Goal: Information Seeking & Learning: Learn about a topic

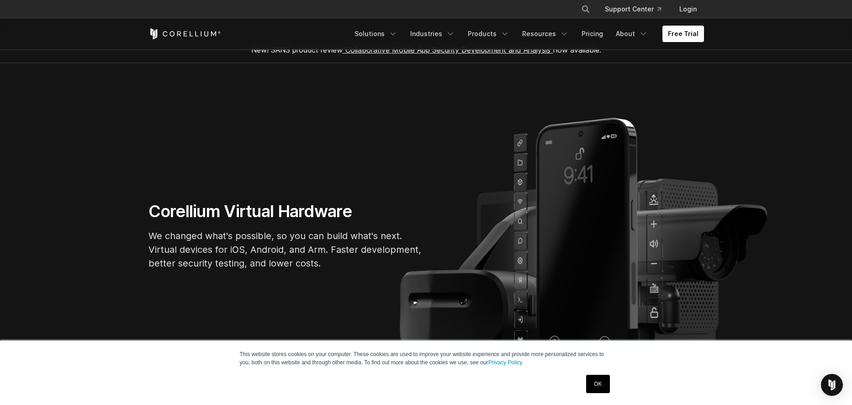
scroll to position [19, 0]
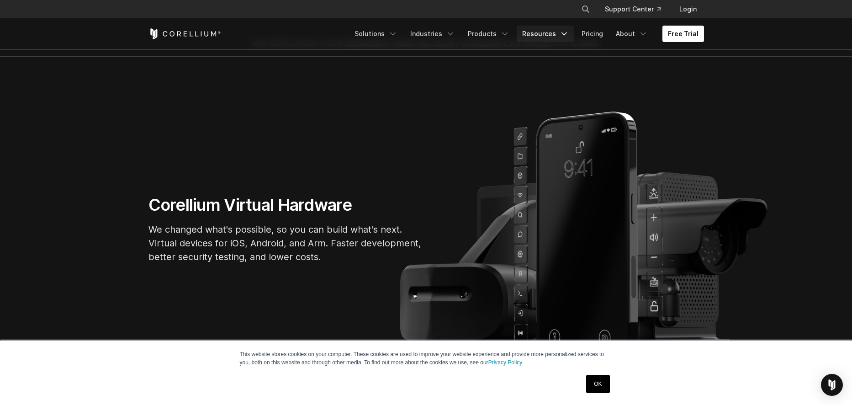
click at [543, 35] on link "Resources" at bounding box center [545, 34] width 58 height 16
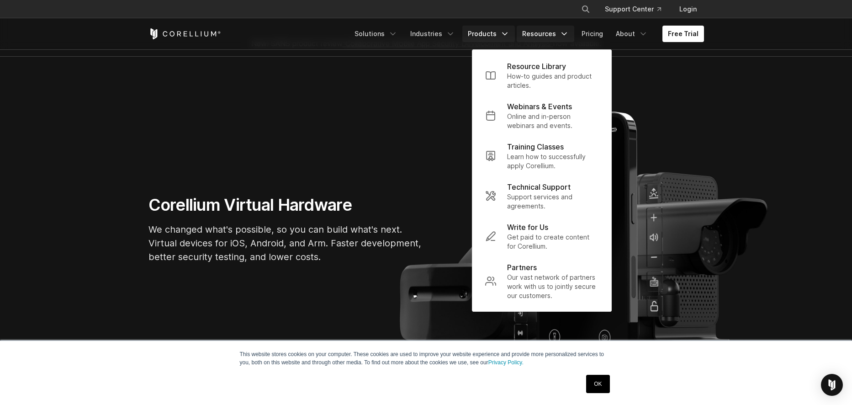
click at [475, 27] on link "Products" at bounding box center [488, 34] width 53 height 16
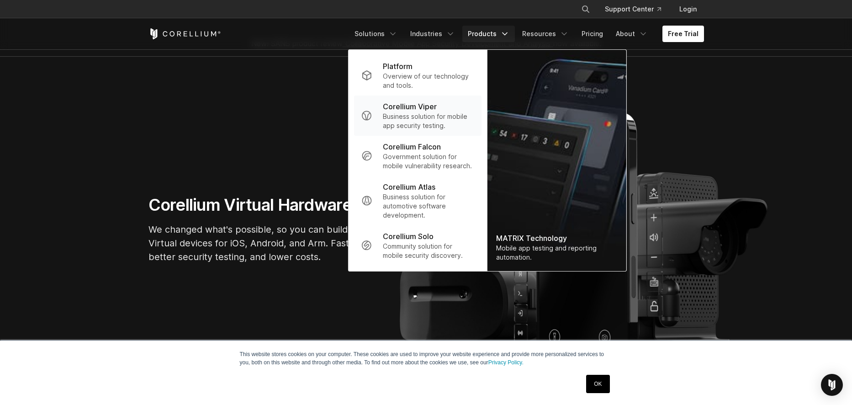
click at [415, 108] on p "Corellium Viper" at bounding box center [410, 106] width 54 height 11
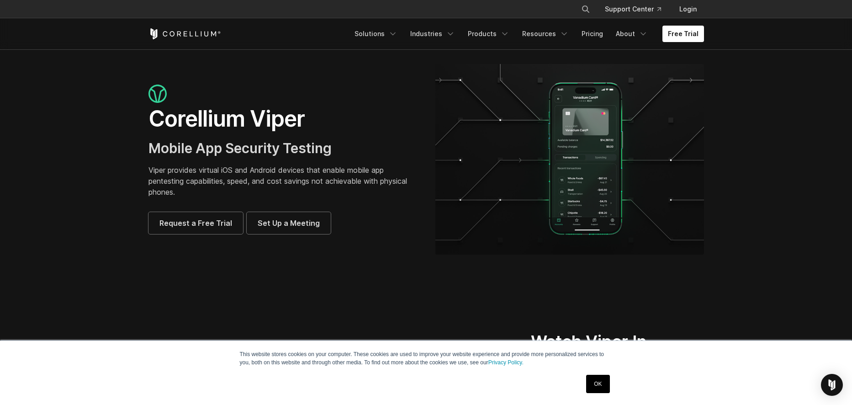
click at [405, 213] on div "Request a Free Trial Set Up a Meeting" at bounding box center [282, 223] width 269 height 22
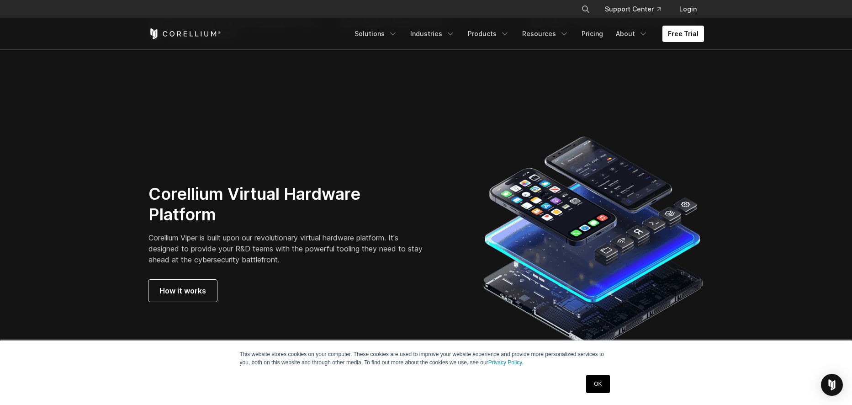
scroll to position [2310, 0]
click at [325, 128] on section "Corellium Virtual Hardware Platform Corellium Viper is built upon our revolutio…" at bounding box center [426, 242] width 852 height 279
click at [202, 45] on div "Free Trial Solutions IoT" at bounding box center [425, 33] width 555 height 31
click at [200, 36] on icon "Corellium Home" at bounding box center [184, 33] width 73 height 11
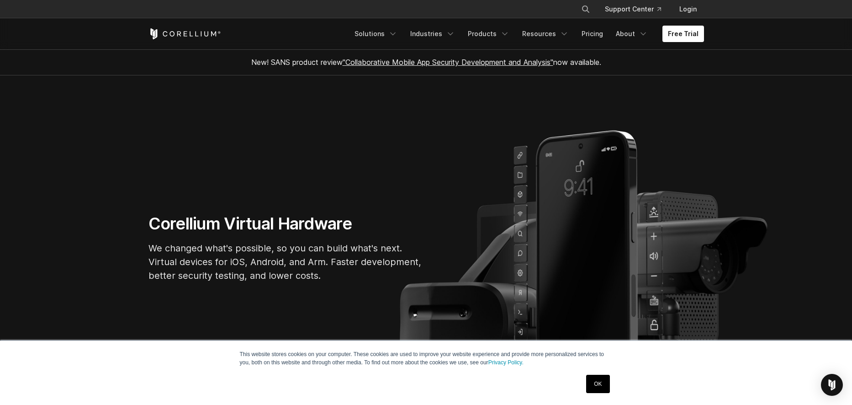
click at [403, 64] on link ""Collaborative Mobile App Security Development and Analysis"" at bounding box center [447, 62] width 211 height 9
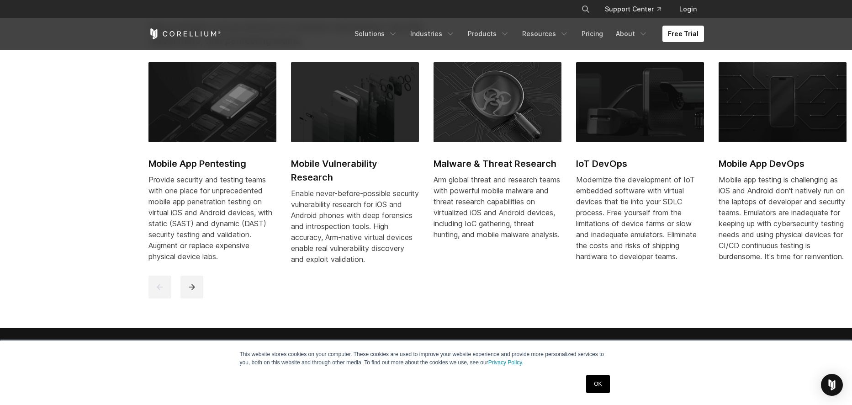
scroll to position [481, 0]
